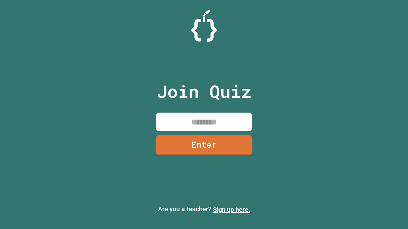
click at [231, 210] on link "Sign up here." at bounding box center [231, 210] width 37 height 8
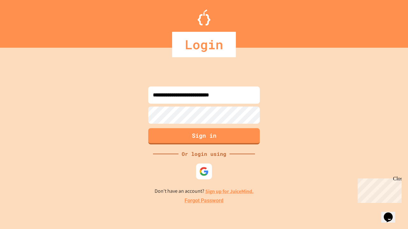
type input "**********"
